Goal: Register for event/course

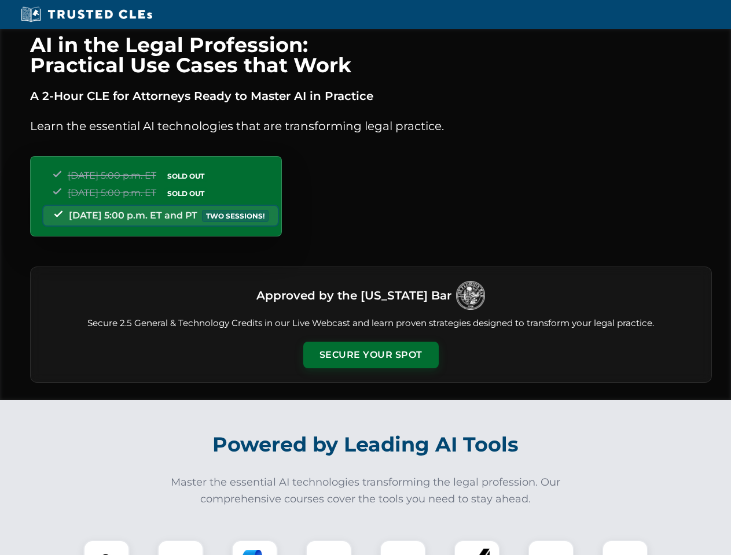
click at [370, 355] on button "Secure Your Spot" at bounding box center [370, 355] width 135 height 27
click at [106, 548] on img at bounding box center [107, 564] width 34 height 34
click at [180, 548] on div at bounding box center [180, 563] width 46 height 46
click at [255, 548] on div at bounding box center [254, 563] width 46 height 46
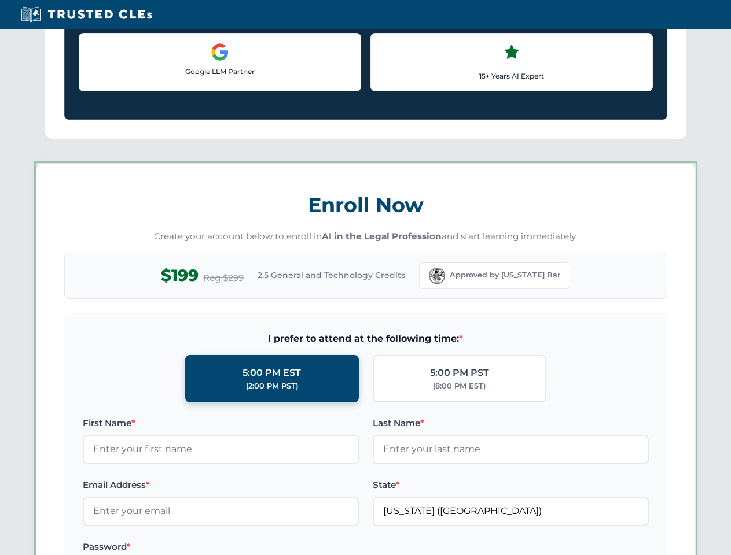
click at [403, 548] on label at bounding box center [511, 547] width 276 height 14
